Goal: Task Accomplishment & Management: Manage account settings

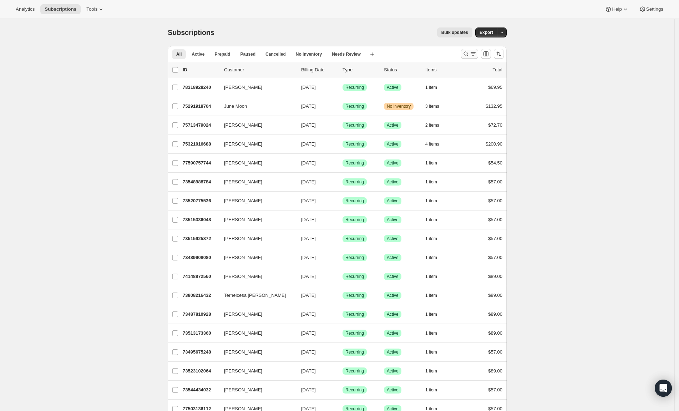
click at [470, 52] on icon "Search and filter results" at bounding box center [465, 53] width 7 height 7
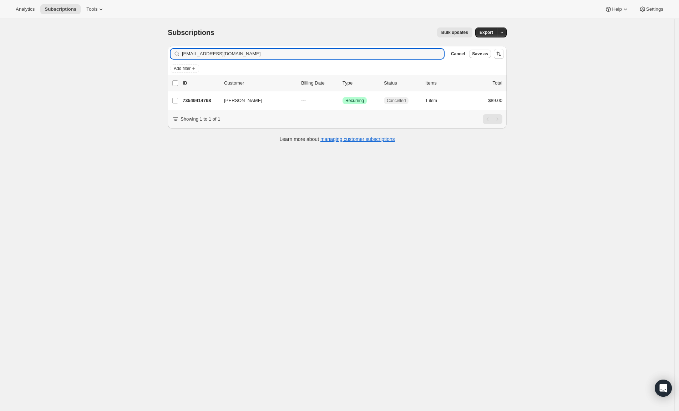
type input "[EMAIL_ADDRESS][DOMAIN_NAME]"
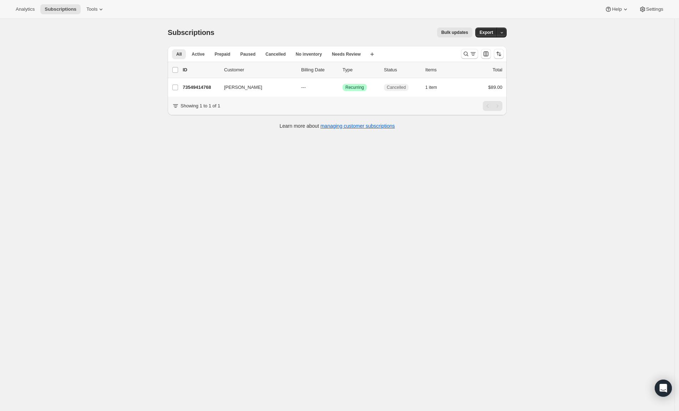
click at [462, 57] on div at bounding box center [482, 54] width 49 height 14
click at [468, 54] on icon "Search and filter results" at bounding box center [466, 54] width 5 height 5
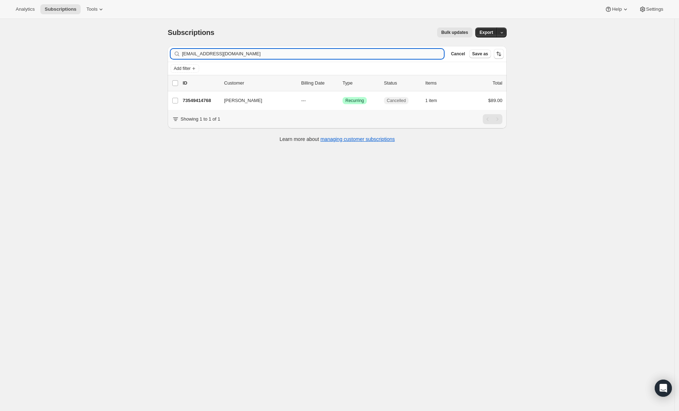
click at [277, 50] on input "[EMAIL_ADDRESS][DOMAIN_NAME]" at bounding box center [313, 54] width 262 height 10
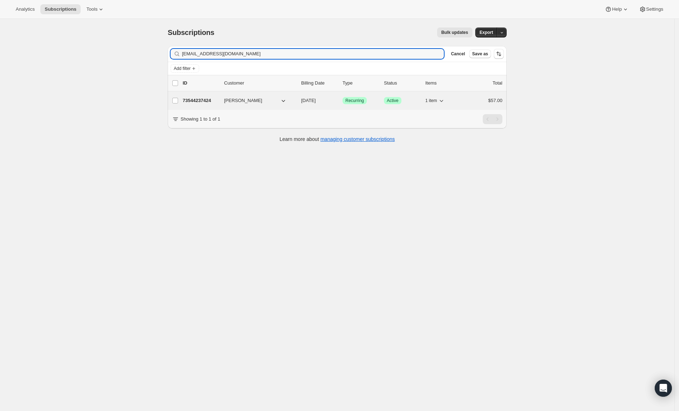
type input "dreysamanwalker@gmail.com"
click at [205, 102] on p "73544237424" at bounding box center [201, 100] width 36 height 7
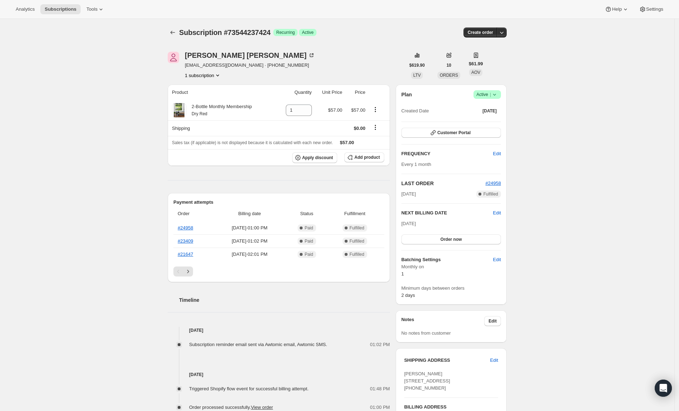
click at [496, 94] on icon at bounding box center [494, 94] width 7 height 7
click at [503, 106] on span "Pause subscription" at bounding box center [486, 108] width 39 height 5
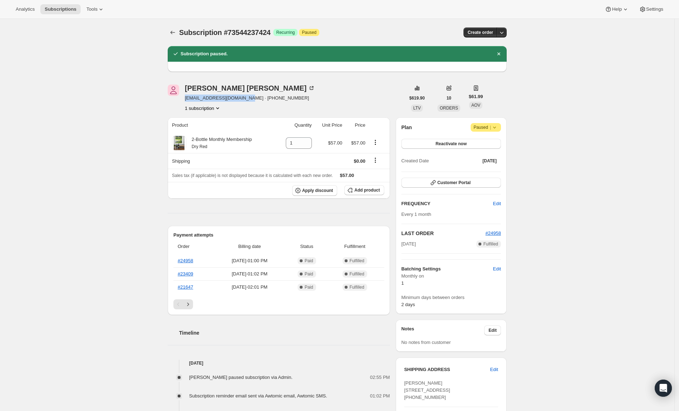
drag, startPoint x: 253, startPoint y: 97, endPoint x: 187, endPoint y: 101, distance: 65.4
click at [187, 101] on span "dreysamanwalker@gmail.com · +17168011199" at bounding box center [250, 98] width 130 height 7
